Goal: Task Accomplishment & Management: Manage account settings

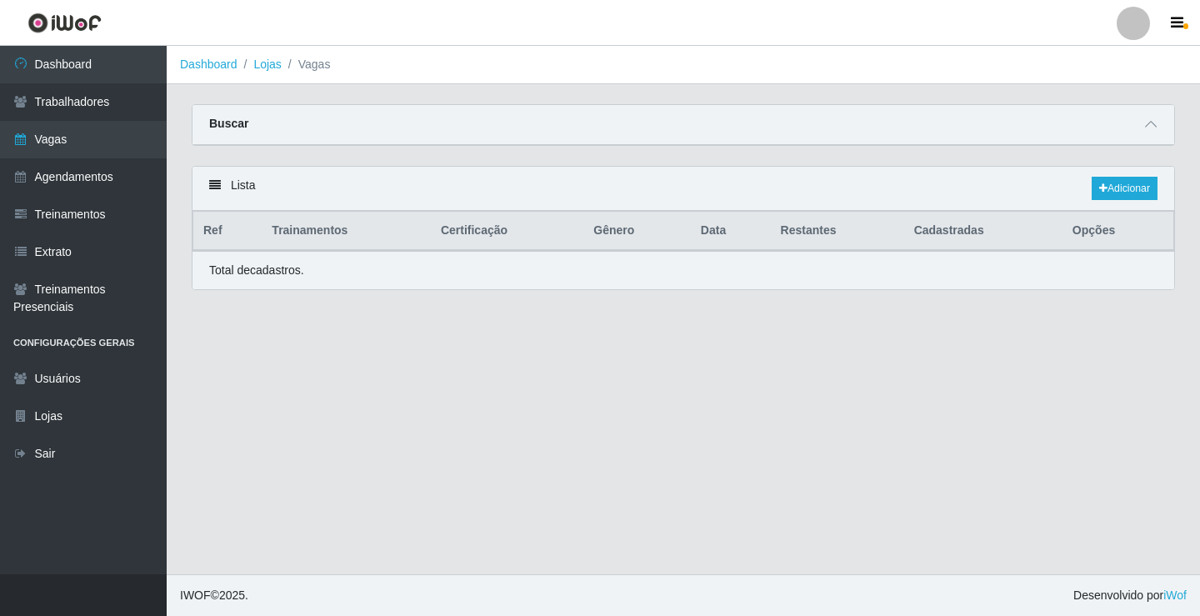
click at [98, 135] on link "Vagas" at bounding box center [83, 140] width 167 height 38
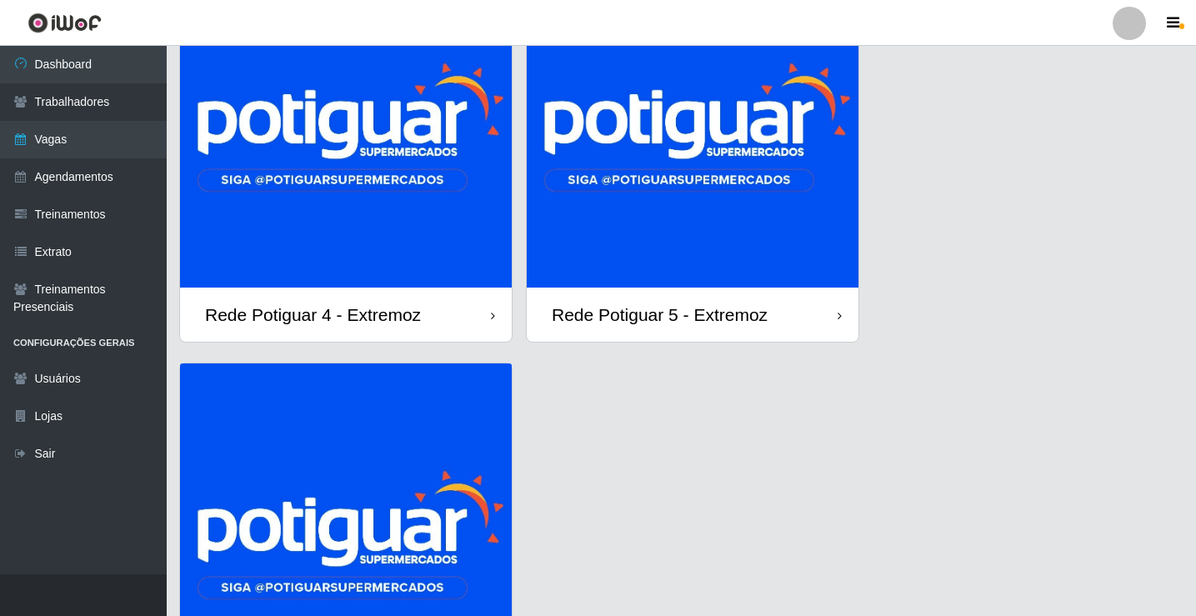
scroll to position [167, 0]
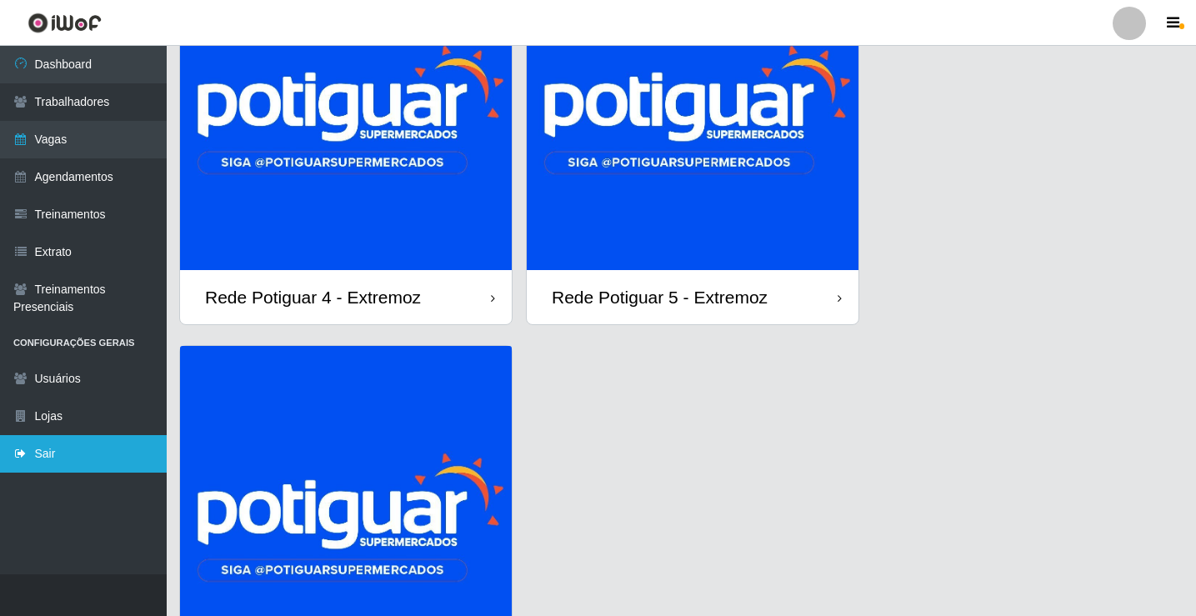
click at [84, 436] on link "Sair" at bounding box center [83, 454] width 167 height 38
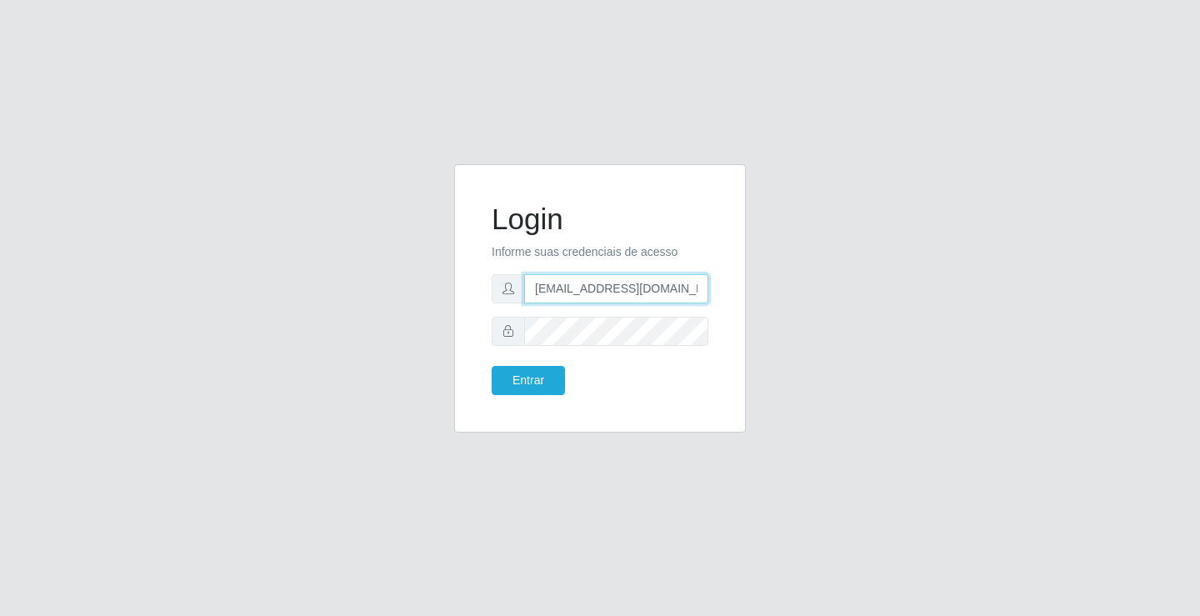
click at [569, 278] on input "[EMAIL_ADDRESS][DOMAIN_NAME]" at bounding box center [616, 288] width 184 height 29
type input "[EMAIL_ADDRESS][DOMAIN_NAME]"
click at [528, 377] on button "Entrar" at bounding box center [528, 380] width 73 height 29
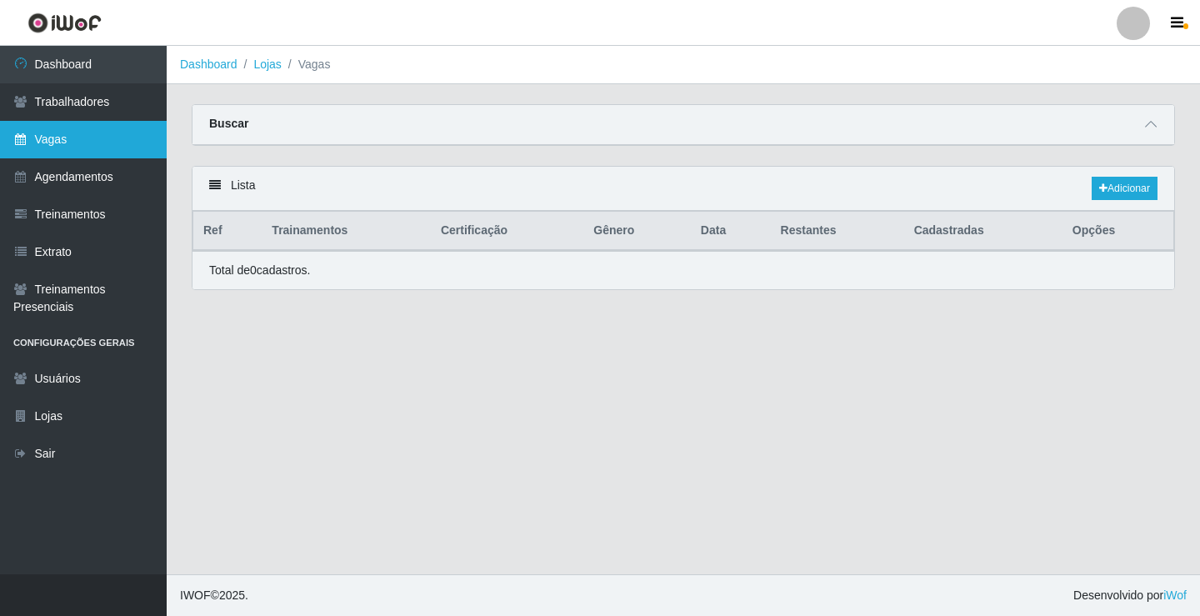
click at [83, 149] on link "Vagas" at bounding box center [83, 140] width 167 height 38
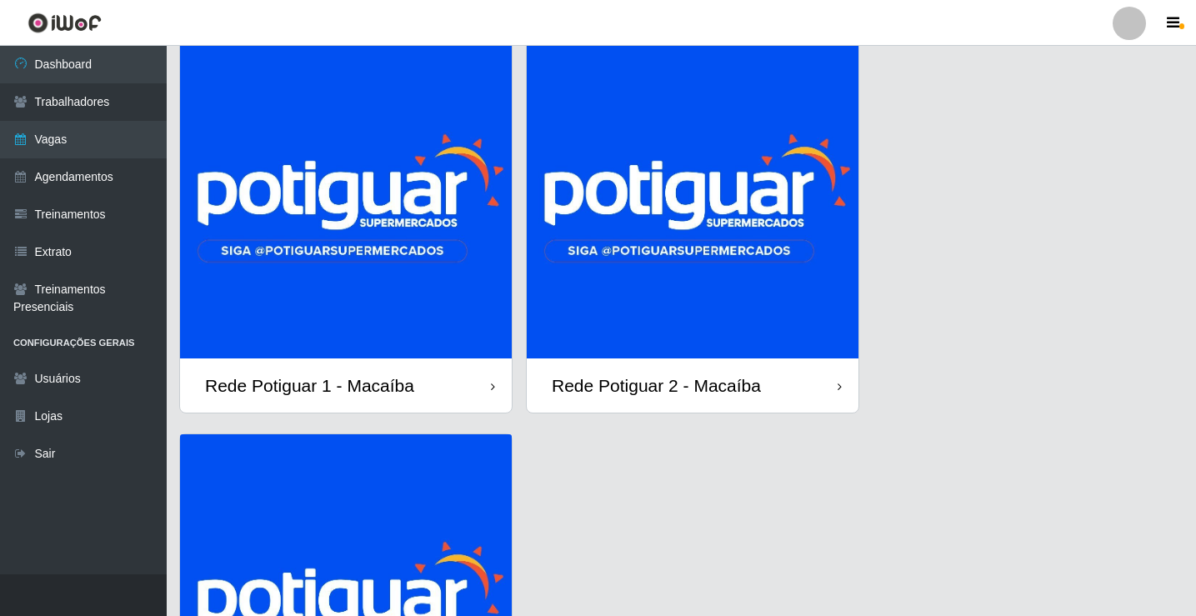
scroll to position [83, 0]
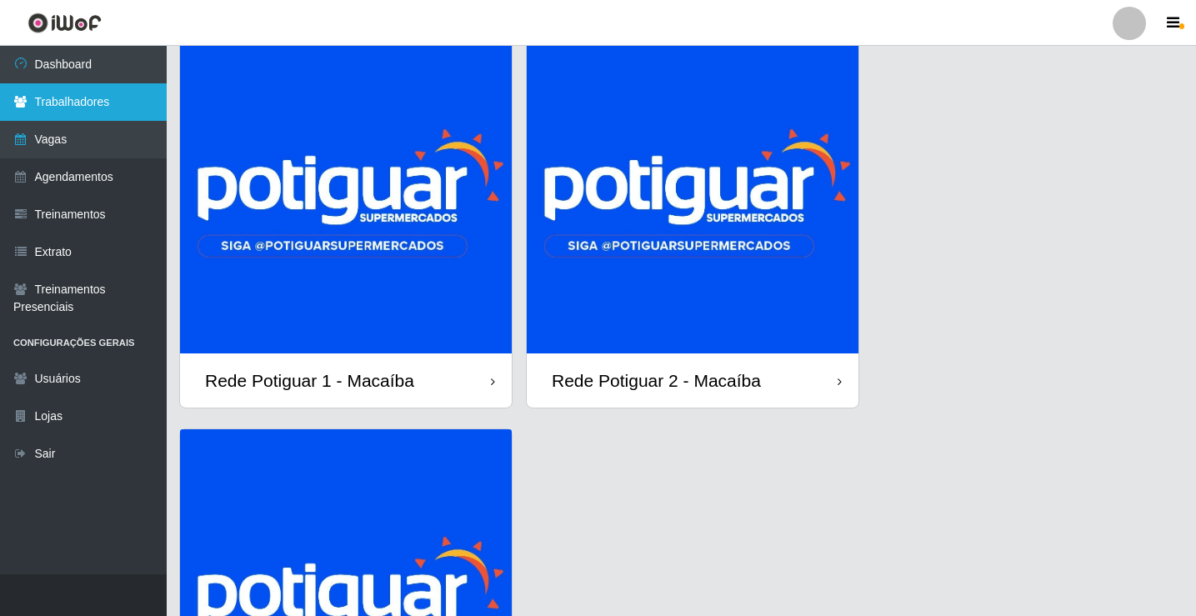
click at [76, 97] on link "Trabalhadores" at bounding box center [83, 102] width 167 height 38
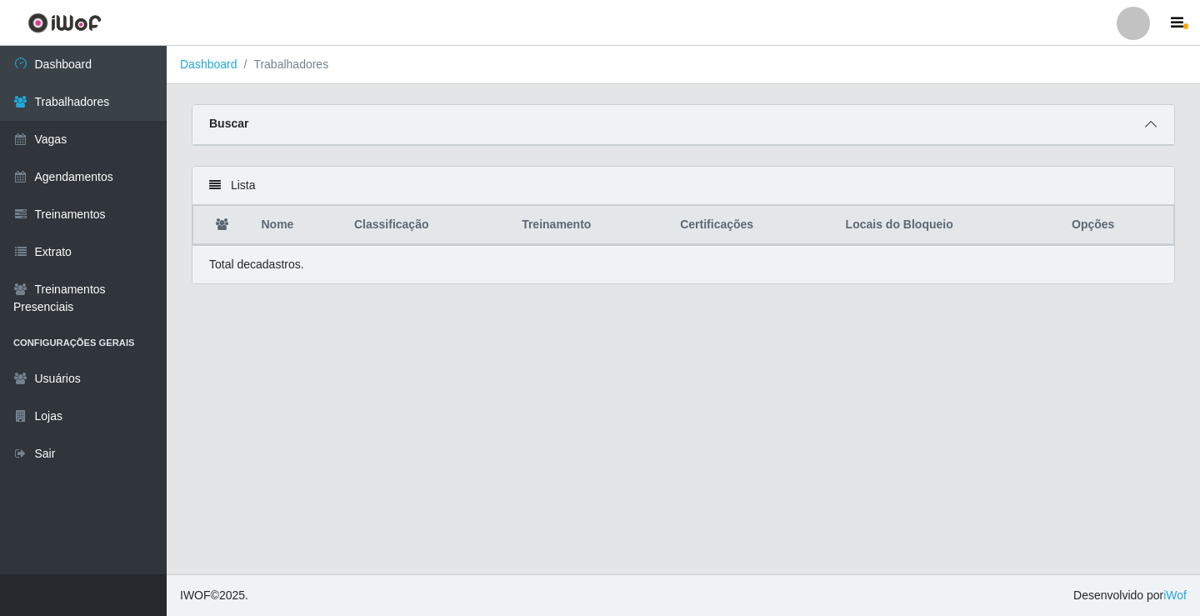
click at [1148, 126] on icon at bounding box center [1151, 124] width 12 height 12
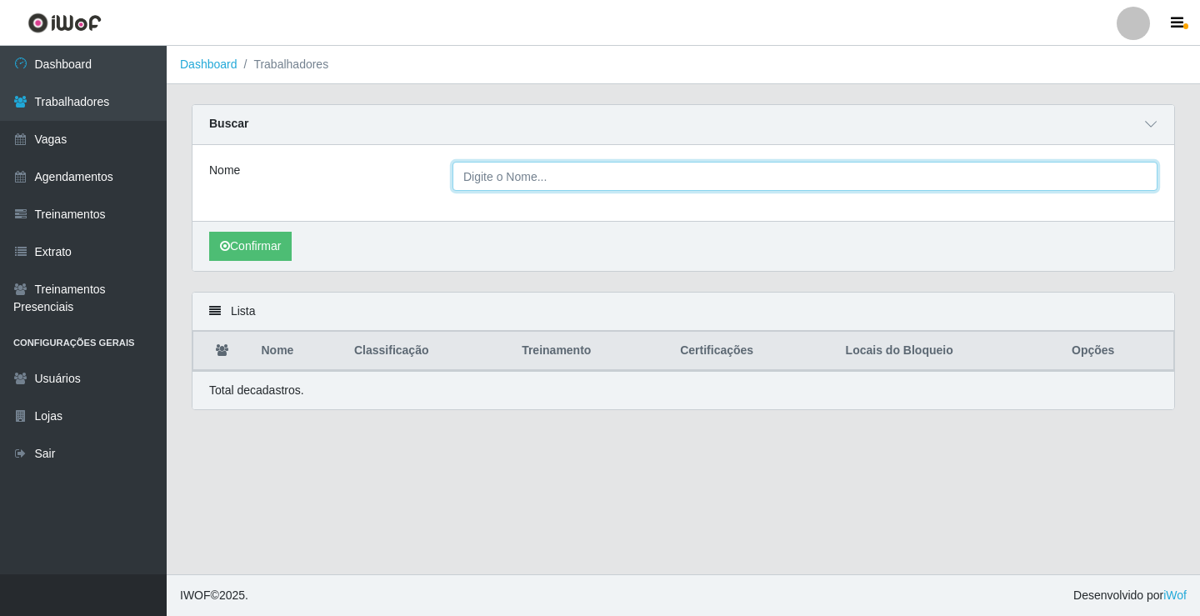
click at [501, 182] on input "Nome" at bounding box center [805, 176] width 705 height 29
type input "joao victor"
click at [209, 232] on button "Confirmar" at bounding box center [250, 246] width 83 height 29
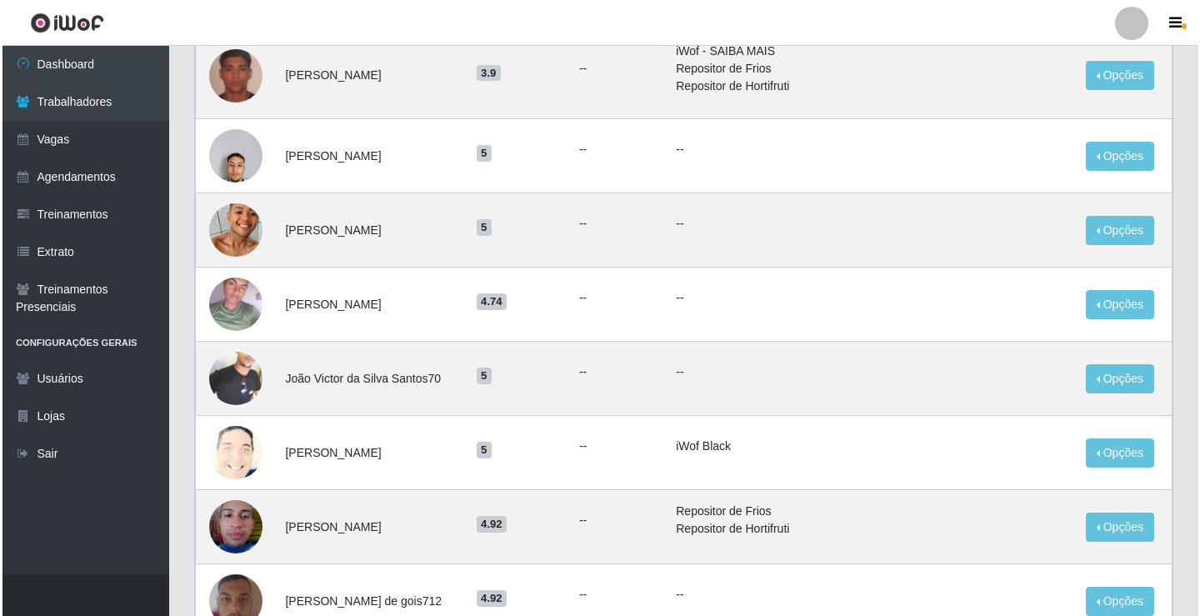
scroll to position [583, 0]
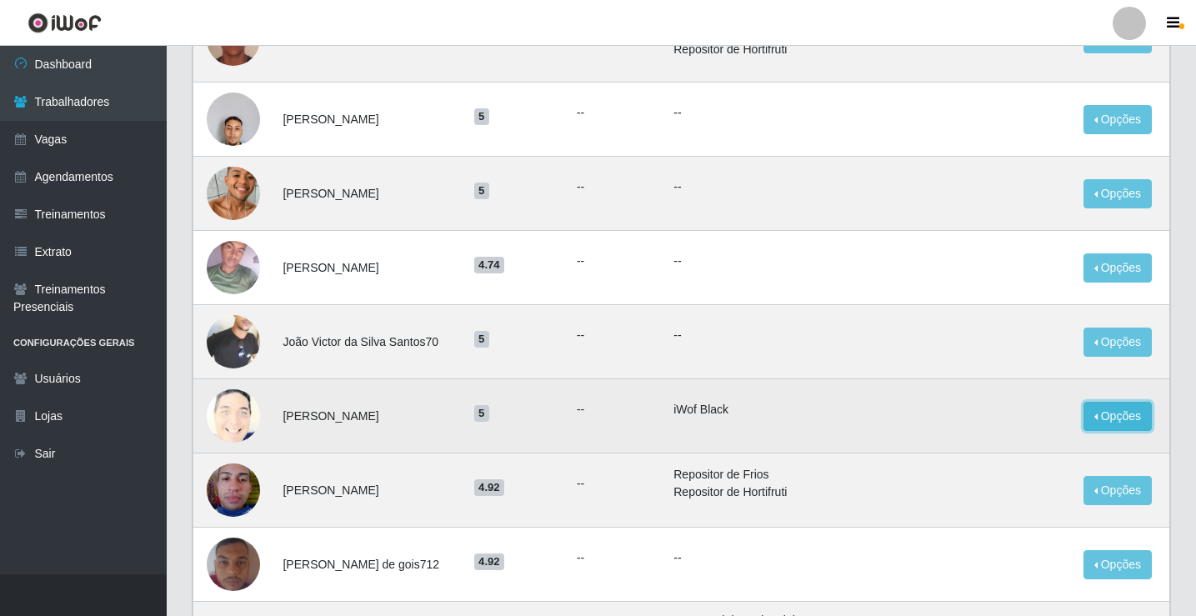
click at [1121, 414] on button "Opções" at bounding box center [1117, 416] width 68 height 29
click at [998, 456] on button "Bloquear - Loja" at bounding box center [1014, 455] width 134 height 34
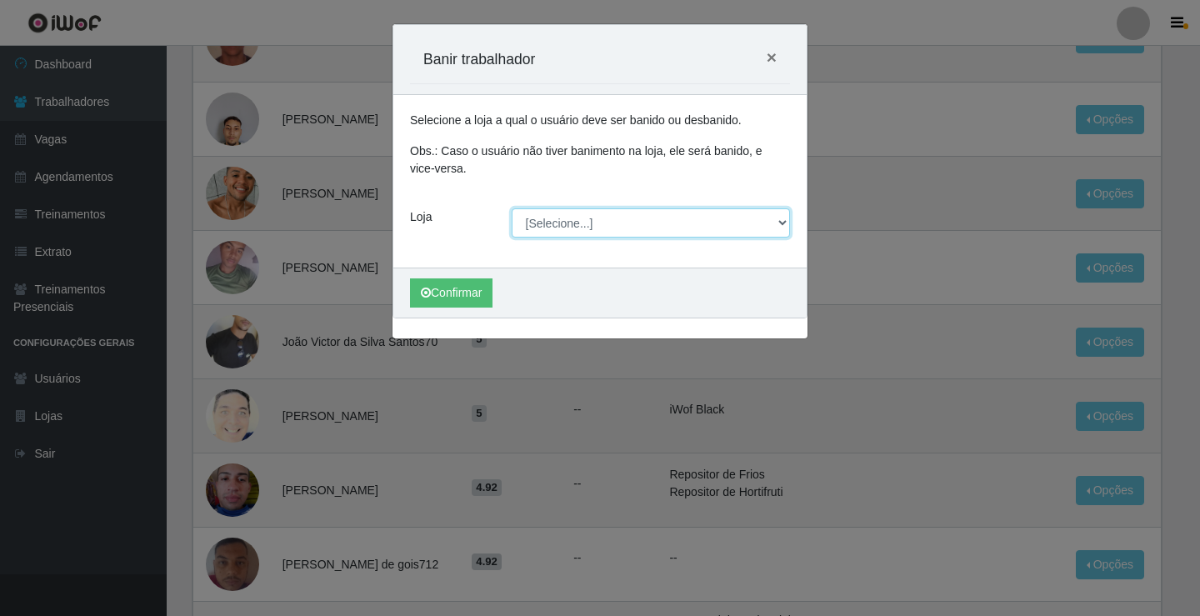
click at [576, 228] on select "[Selecione...] Rede Potiguar 1 - Macaíba Rede Potiguar 2 - Macaíba Rede Potigua…" at bounding box center [651, 222] width 279 height 29
select select "101"
click at [512, 208] on select "[Selecione...] Rede Potiguar 1 - Macaíba Rede Potiguar 2 - Macaíba Rede Potigua…" at bounding box center [651, 222] width 279 height 29
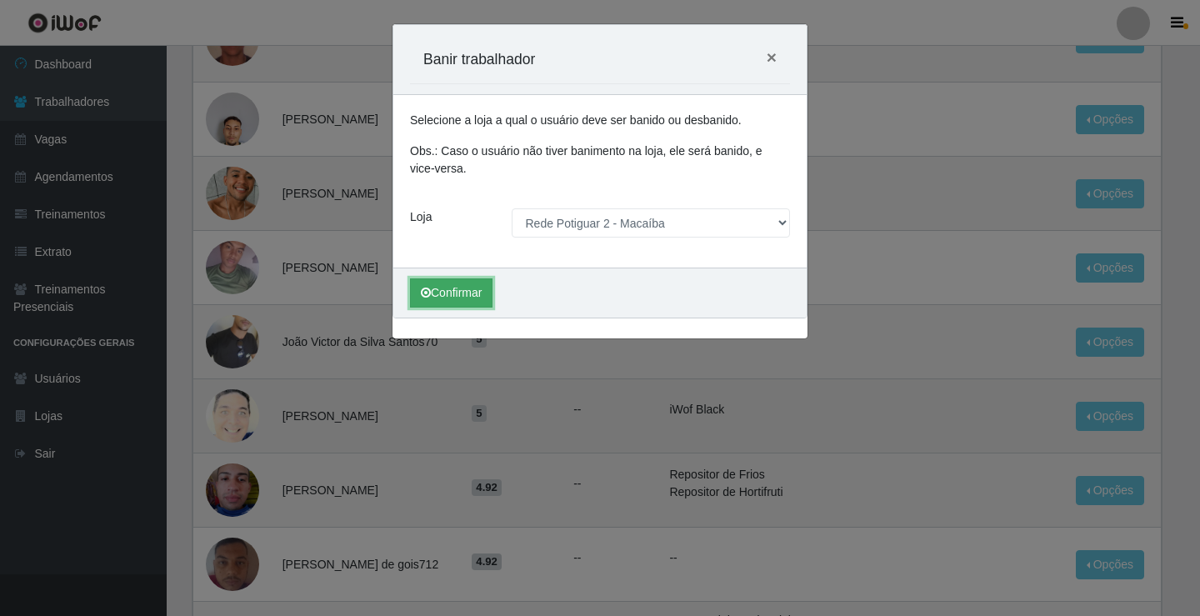
click at [428, 301] on button "Confirmar" at bounding box center [451, 292] width 83 height 29
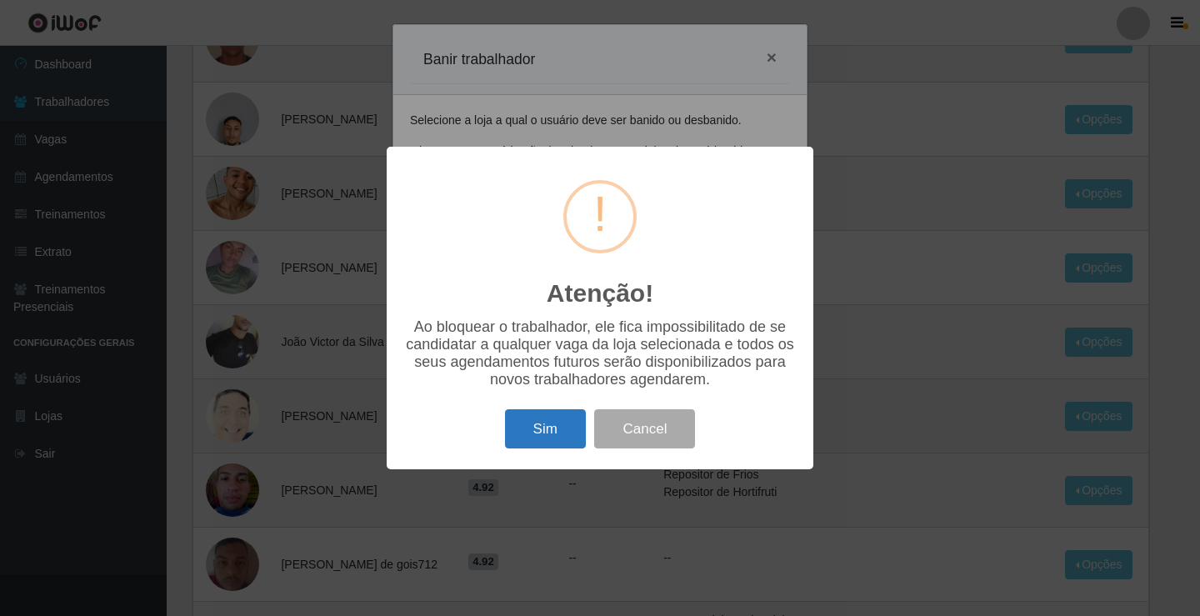
click at [560, 448] on button "Sim" at bounding box center [545, 428] width 81 height 39
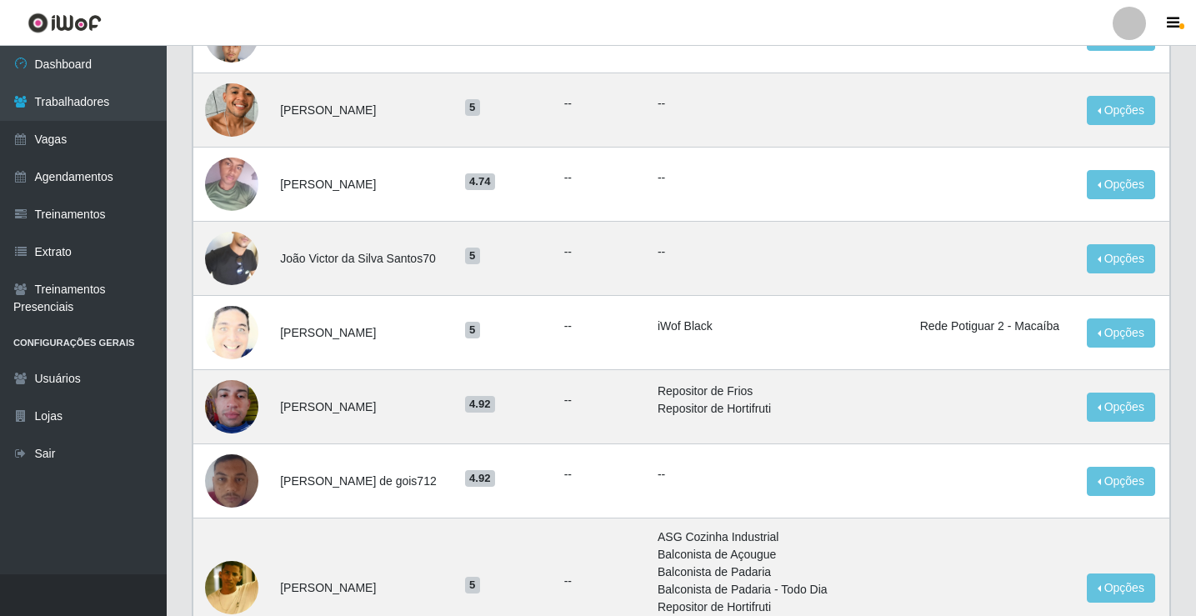
scroll to position [750, 0]
